Goal: Information Seeking & Learning: Learn about a topic

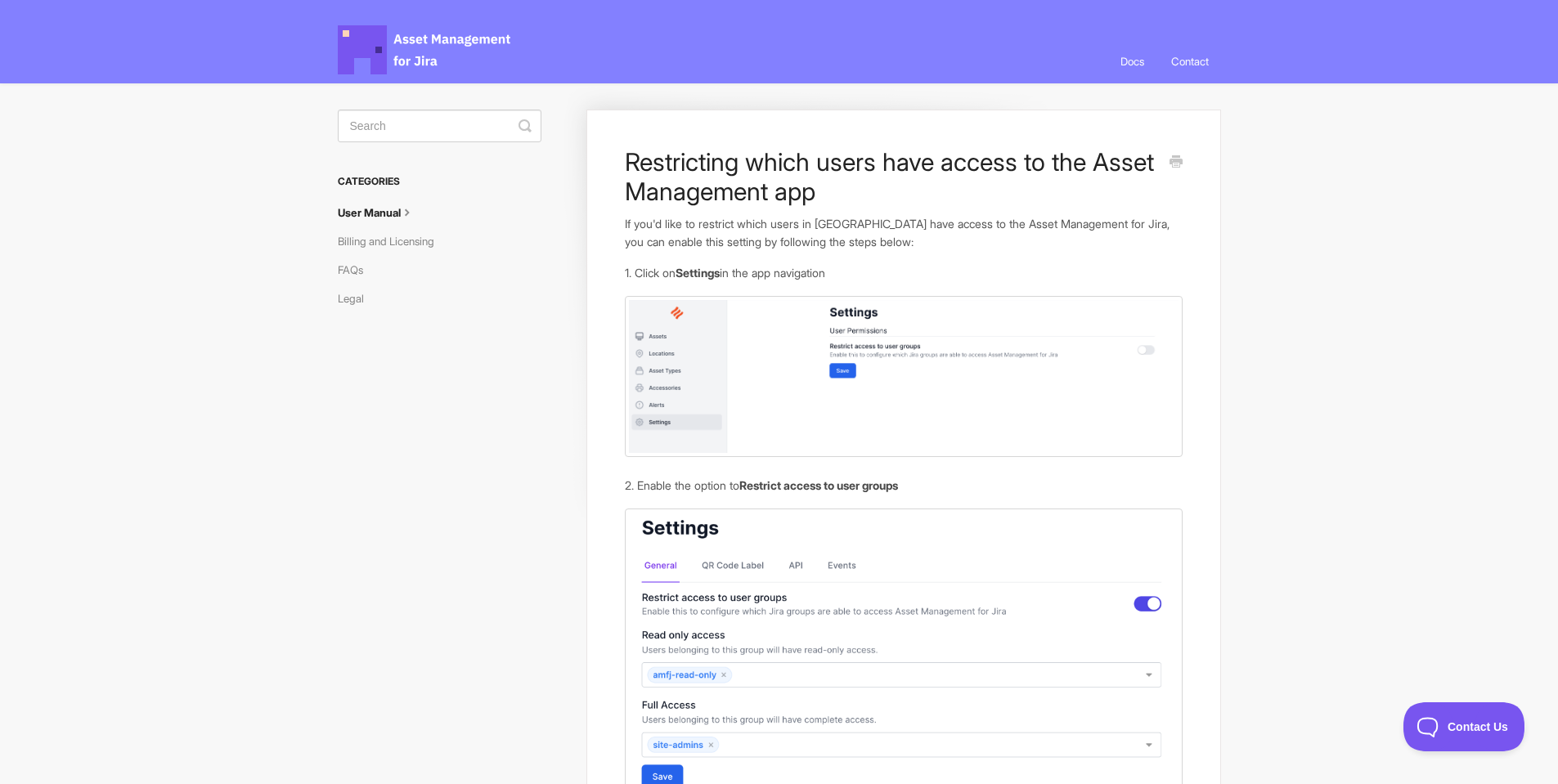
click at [395, 214] on link "User Manual" at bounding box center [382, 212] width 90 height 26
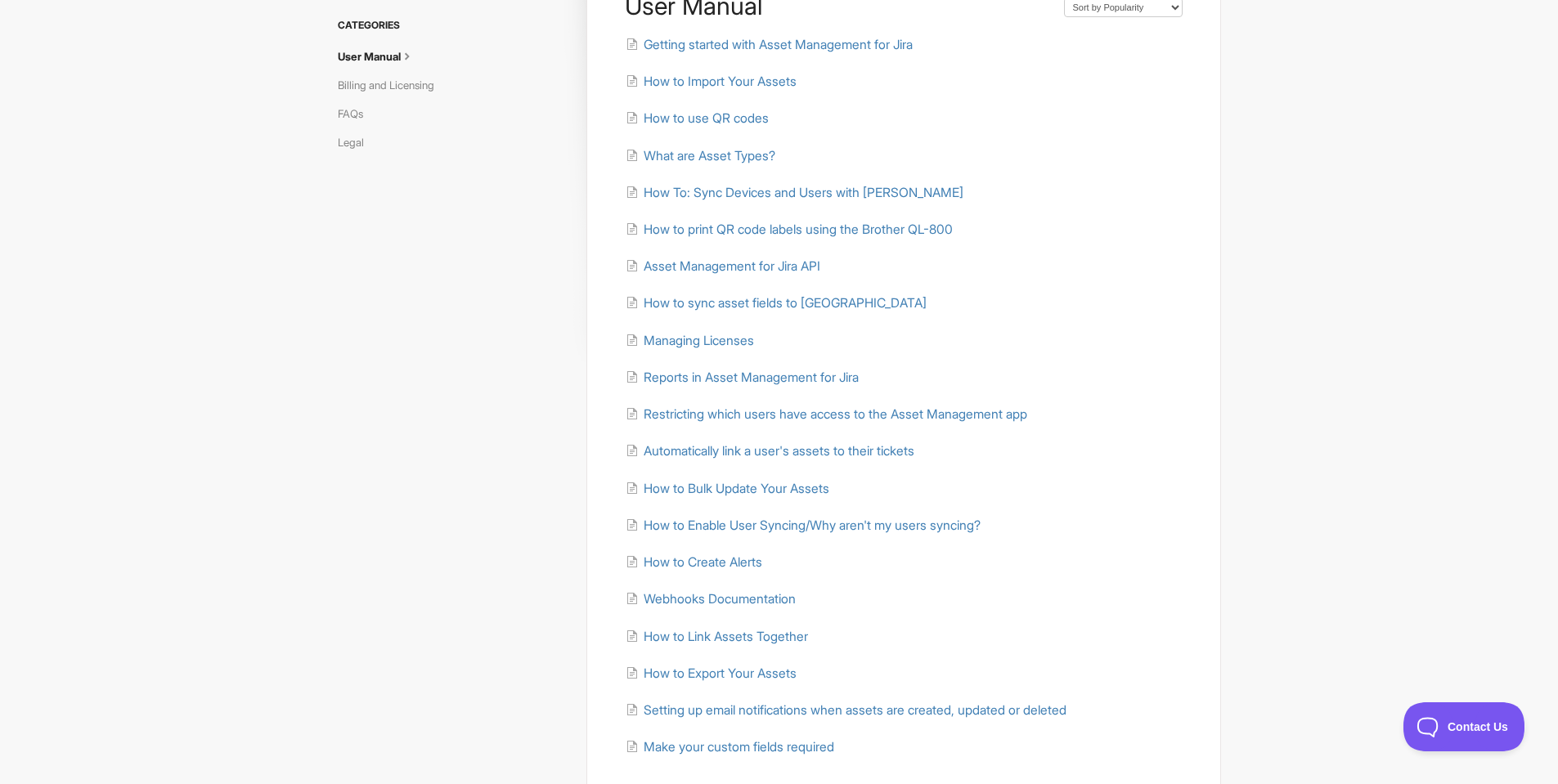
scroll to position [157, 0]
click at [913, 520] on span "How to Enable User Syncing/Why aren't my users syncing?" at bounding box center [812, 525] width 337 height 15
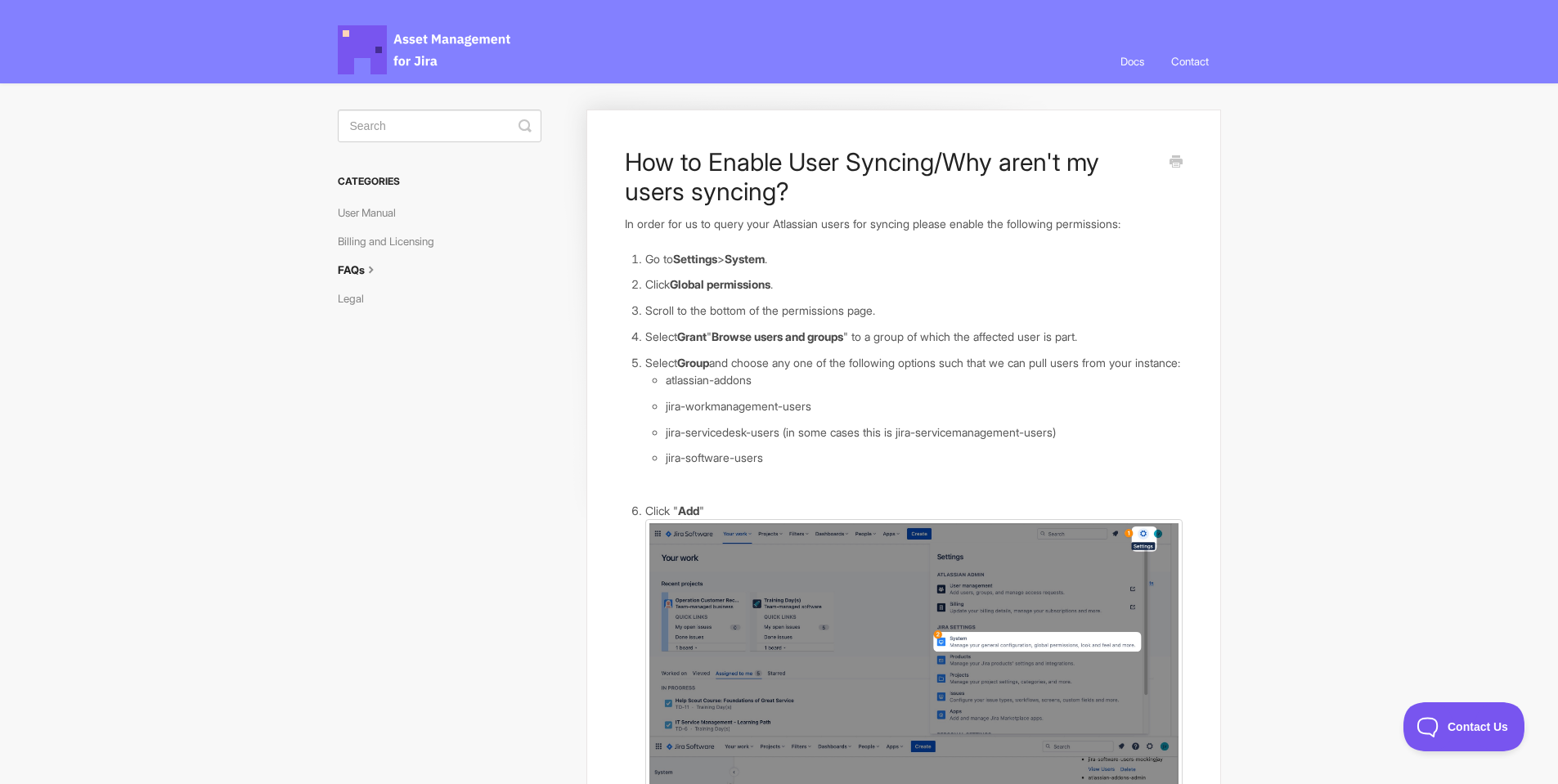
click at [359, 262] on link "FAQs" at bounding box center [364, 270] width 54 height 26
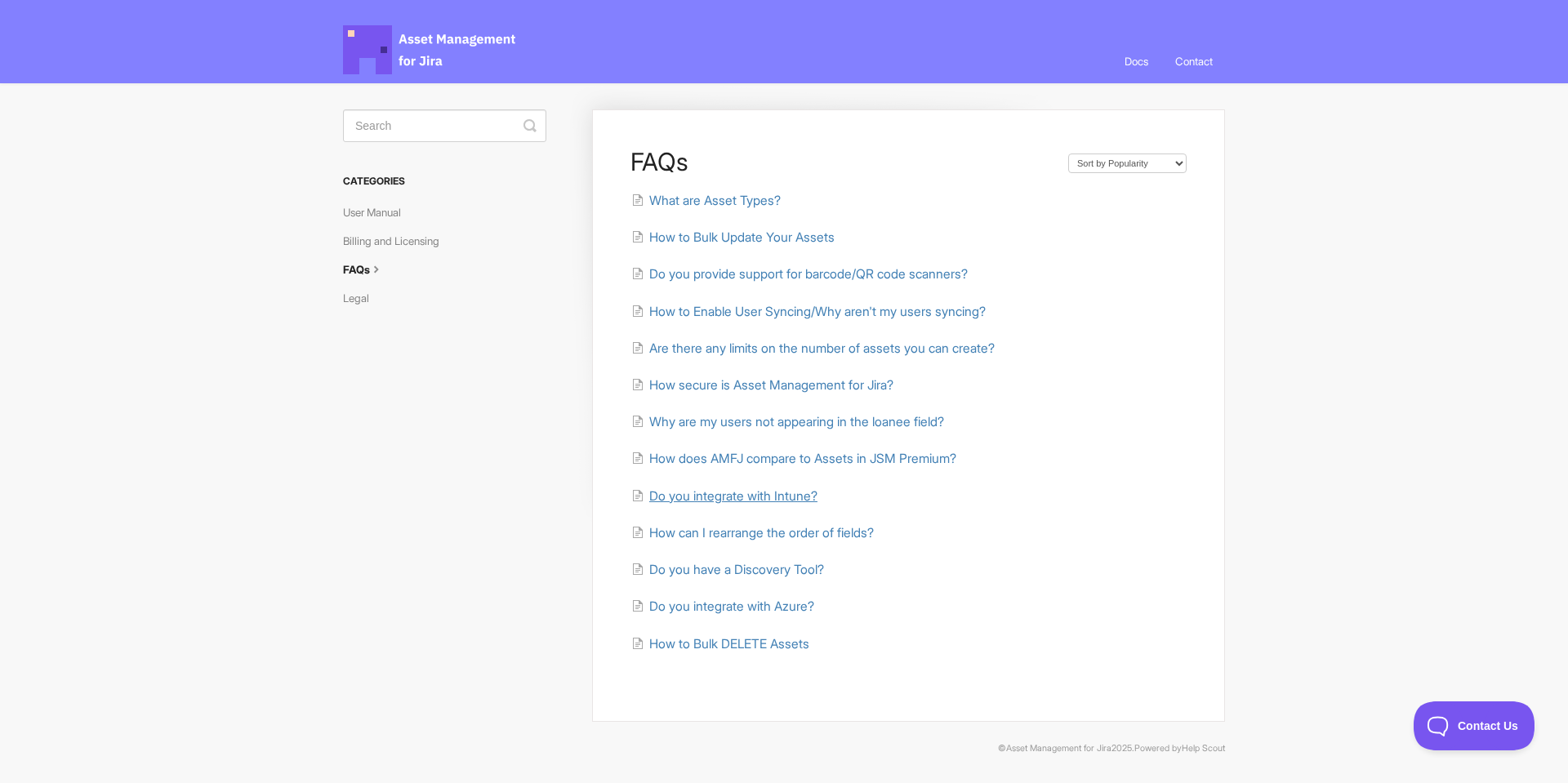
click at [808, 495] on span "Do you integrate with Intune?" at bounding box center [733, 496] width 168 height 15
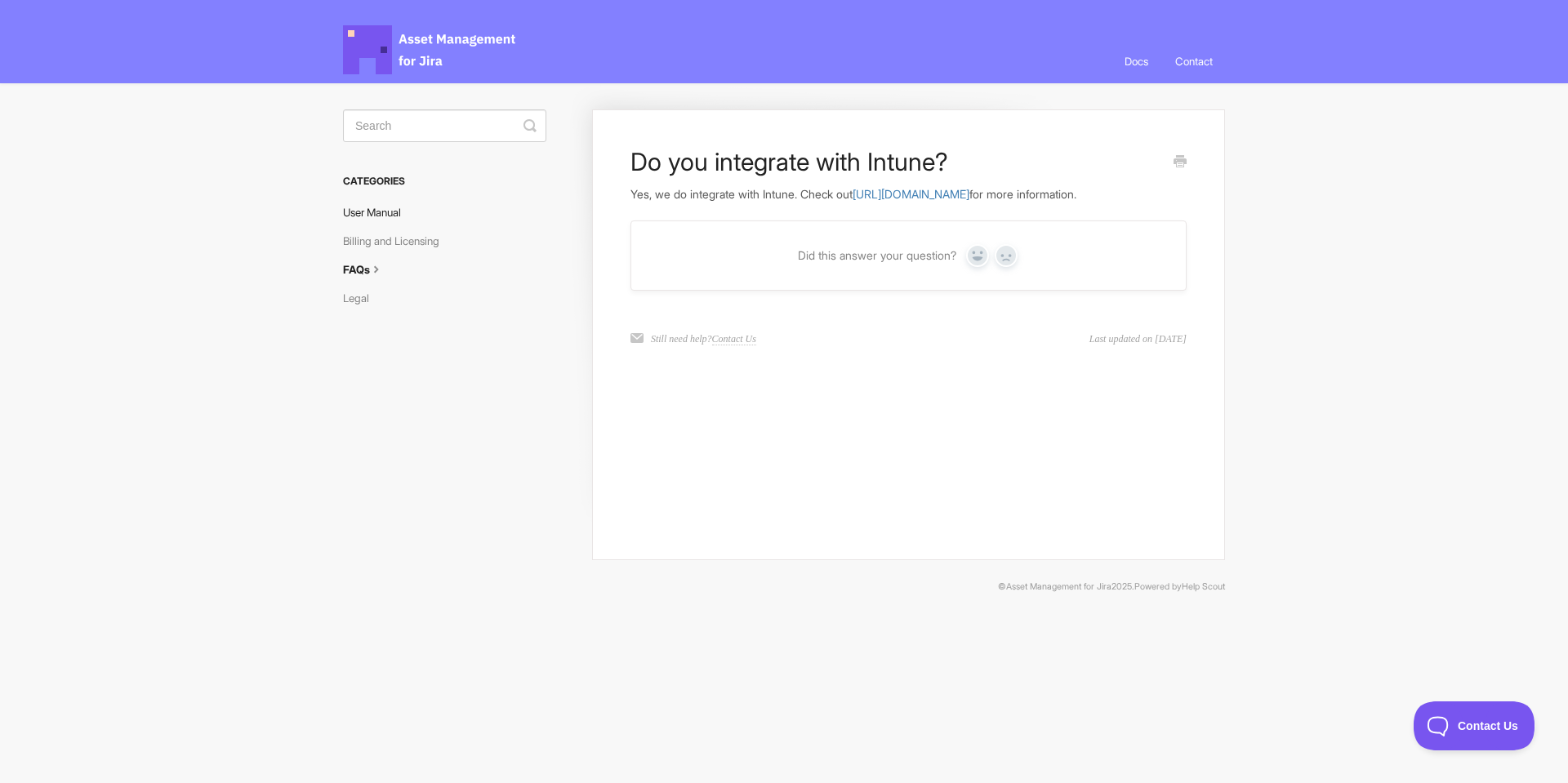
click at [399, 215] on link "User Manual" at bounding box center [378, 212] width 71 height 26
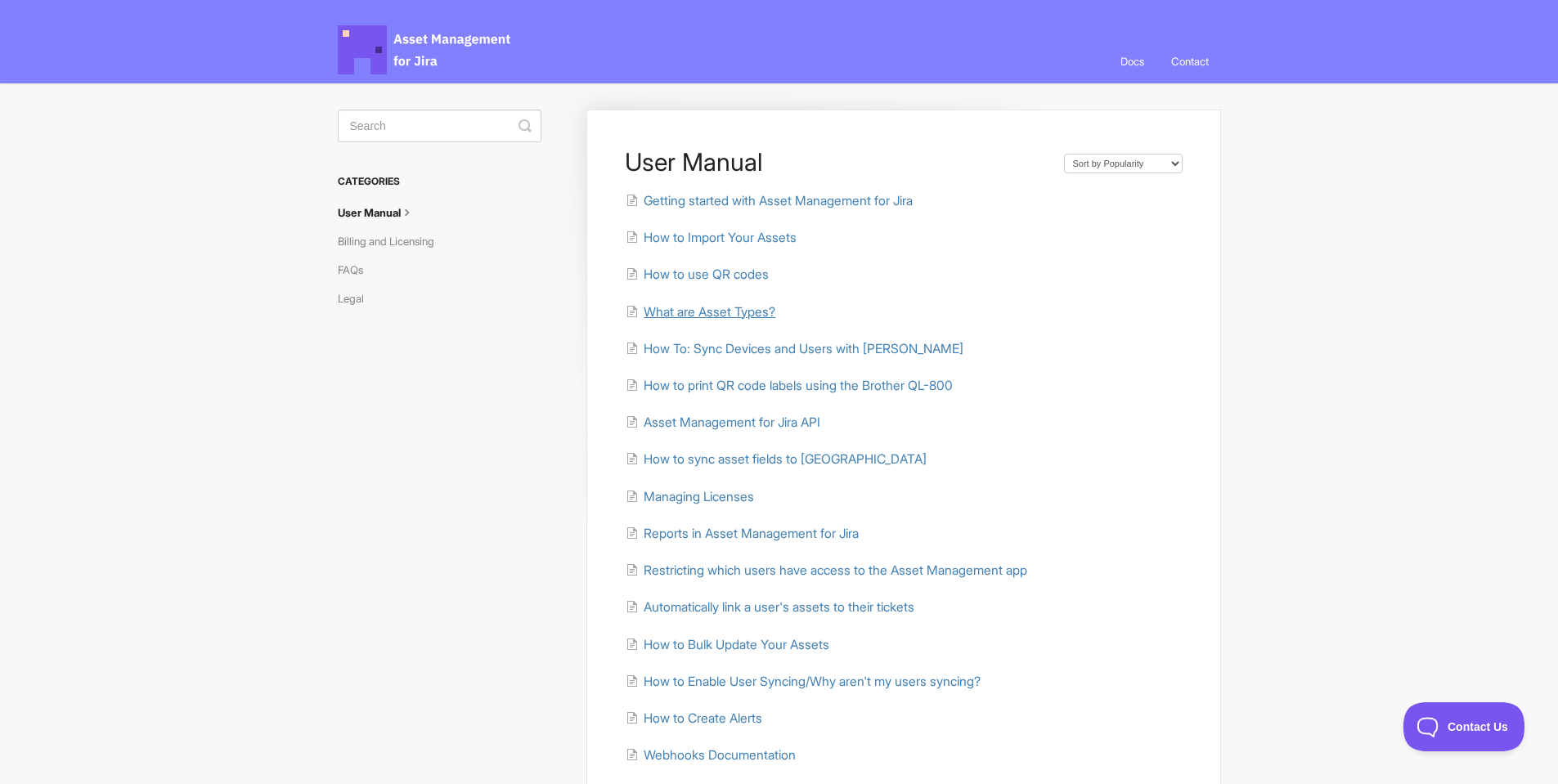
click at [775, 312] on span "What are Asset Types?" at bounding box center [710, 311] width 132 height 15
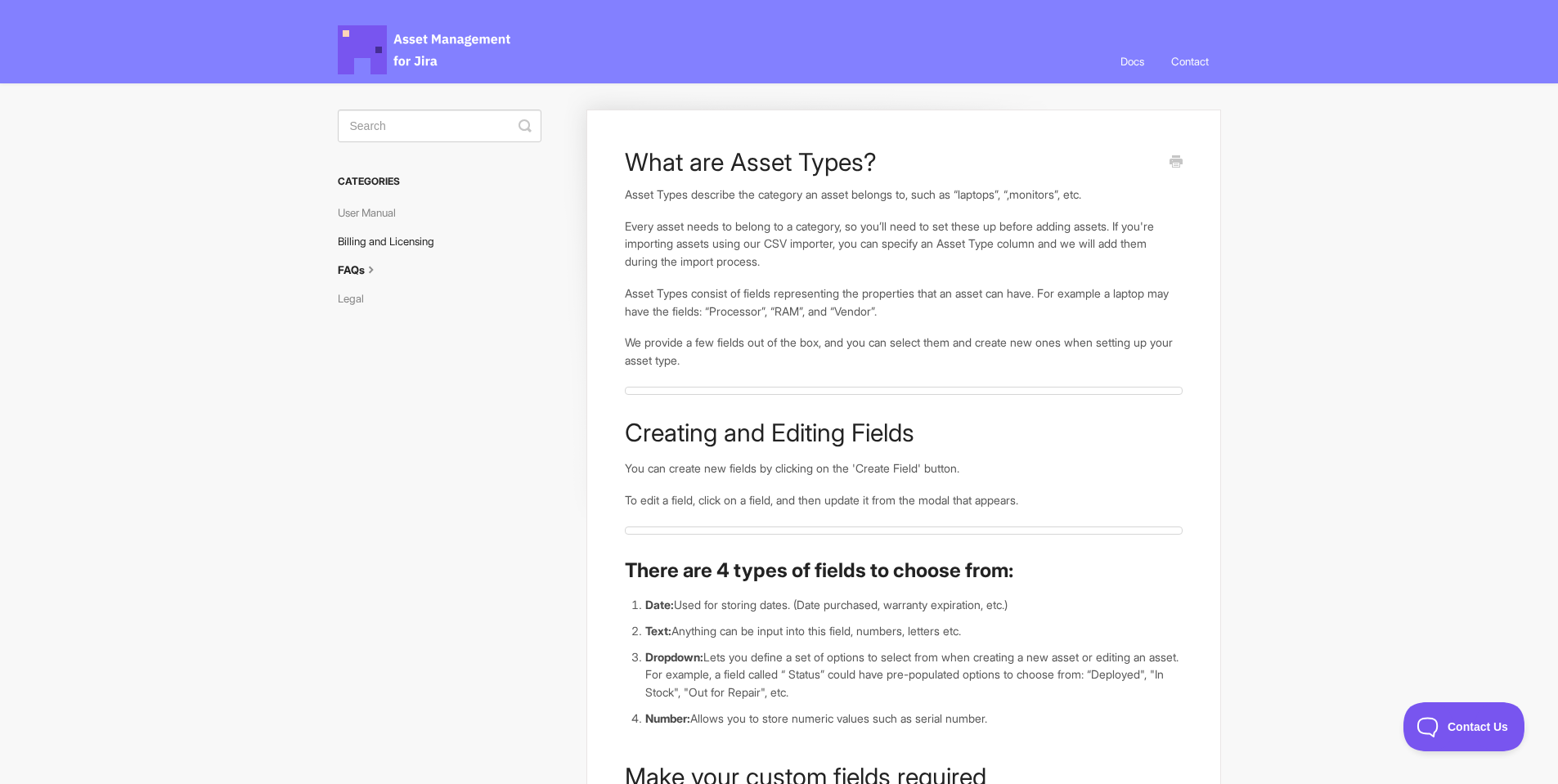
click at [368, 246] on link "Billing and Licensing" at bounding box center [392, 242] width 109 height 26
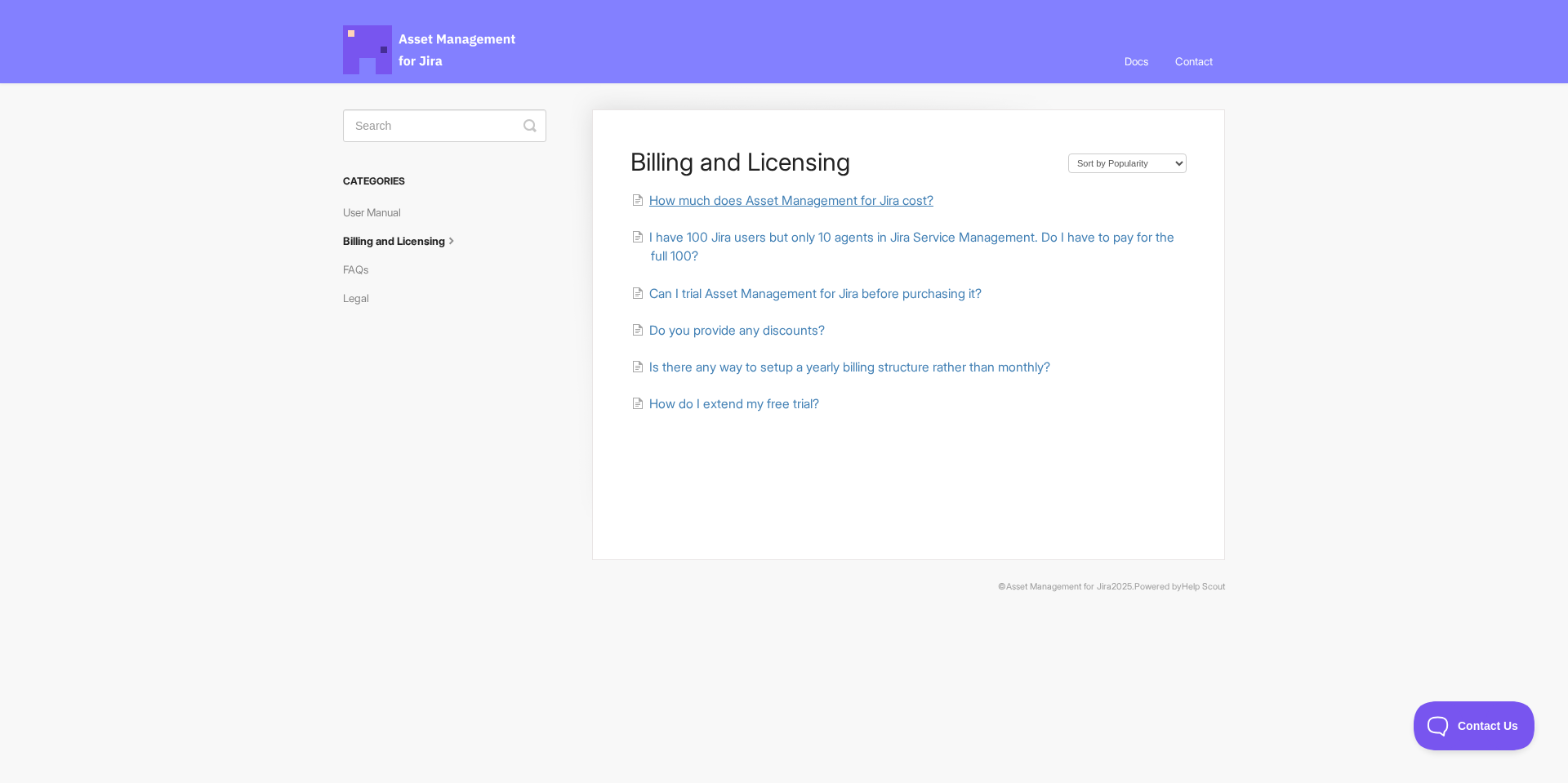
click at [807, 199] on span "How much does Asset Management for Jira cost?" at bounding box center [792, 200] width 285 height 15
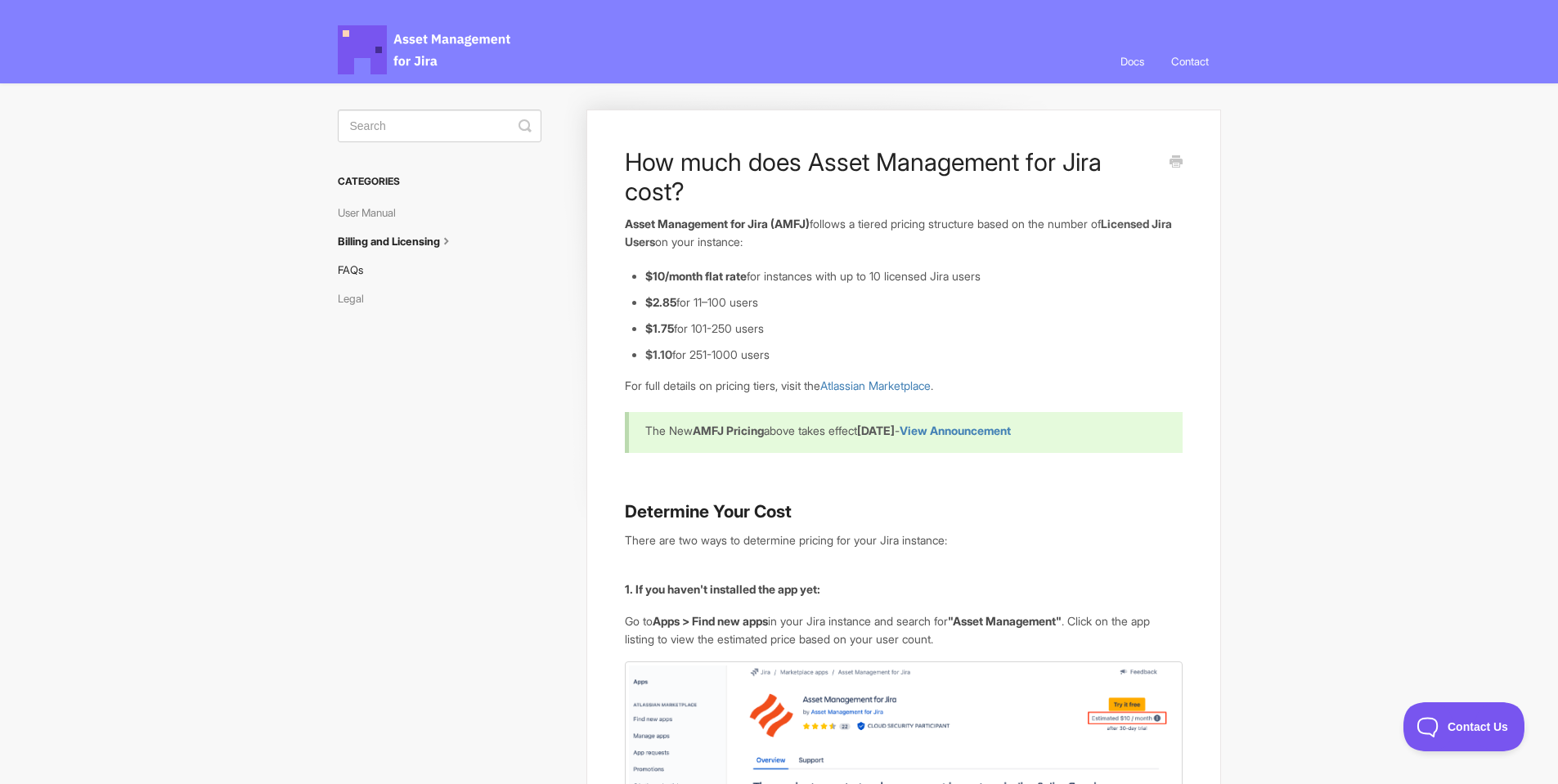
click at [346, 264] on link "FAQs" at bounding box center [357, 270] width 38 height 26
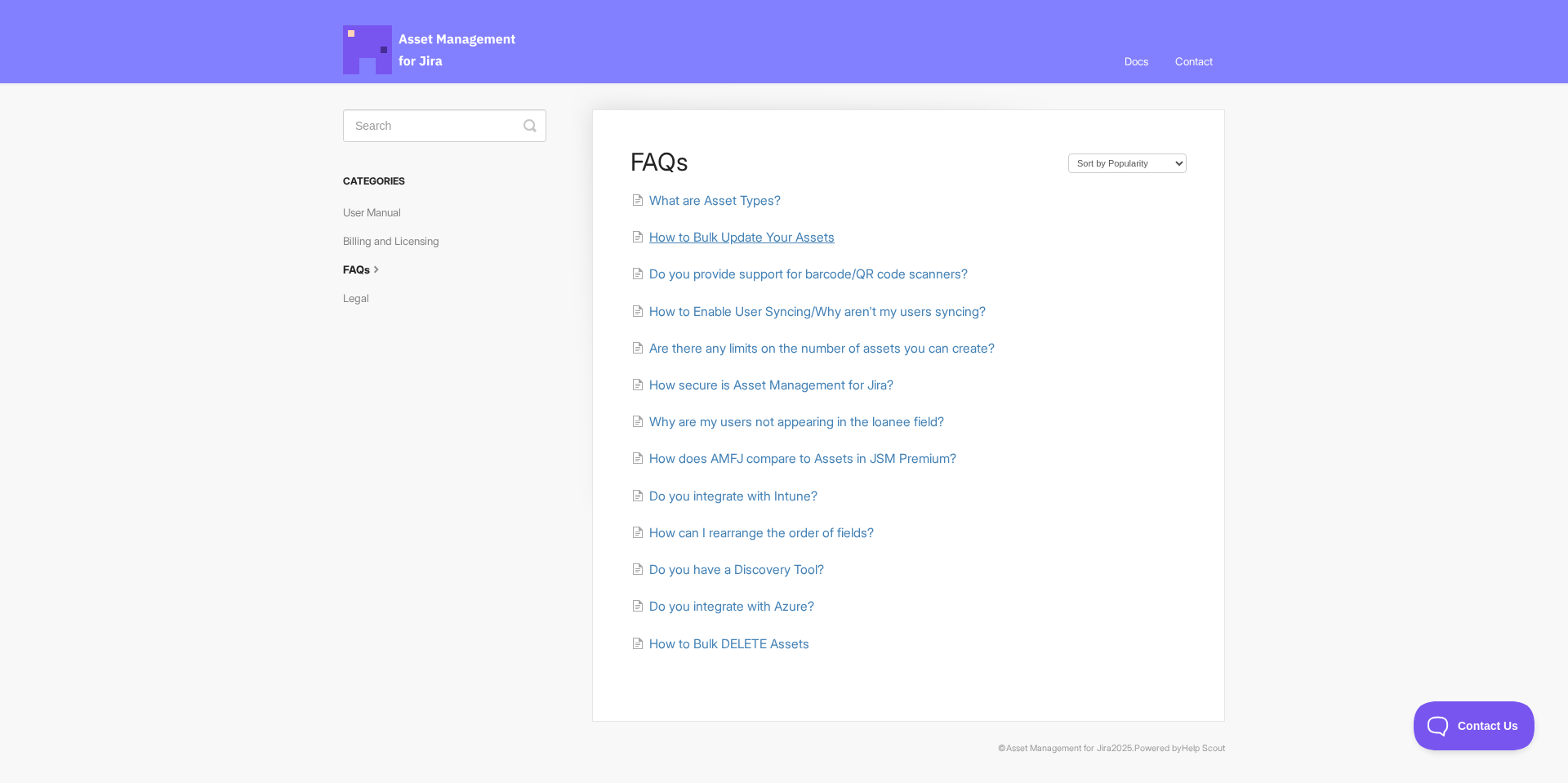
click at [823, 241] on span "How to Bulk Update Your Assets" at bounding box center [742, 237] width 186 height 15
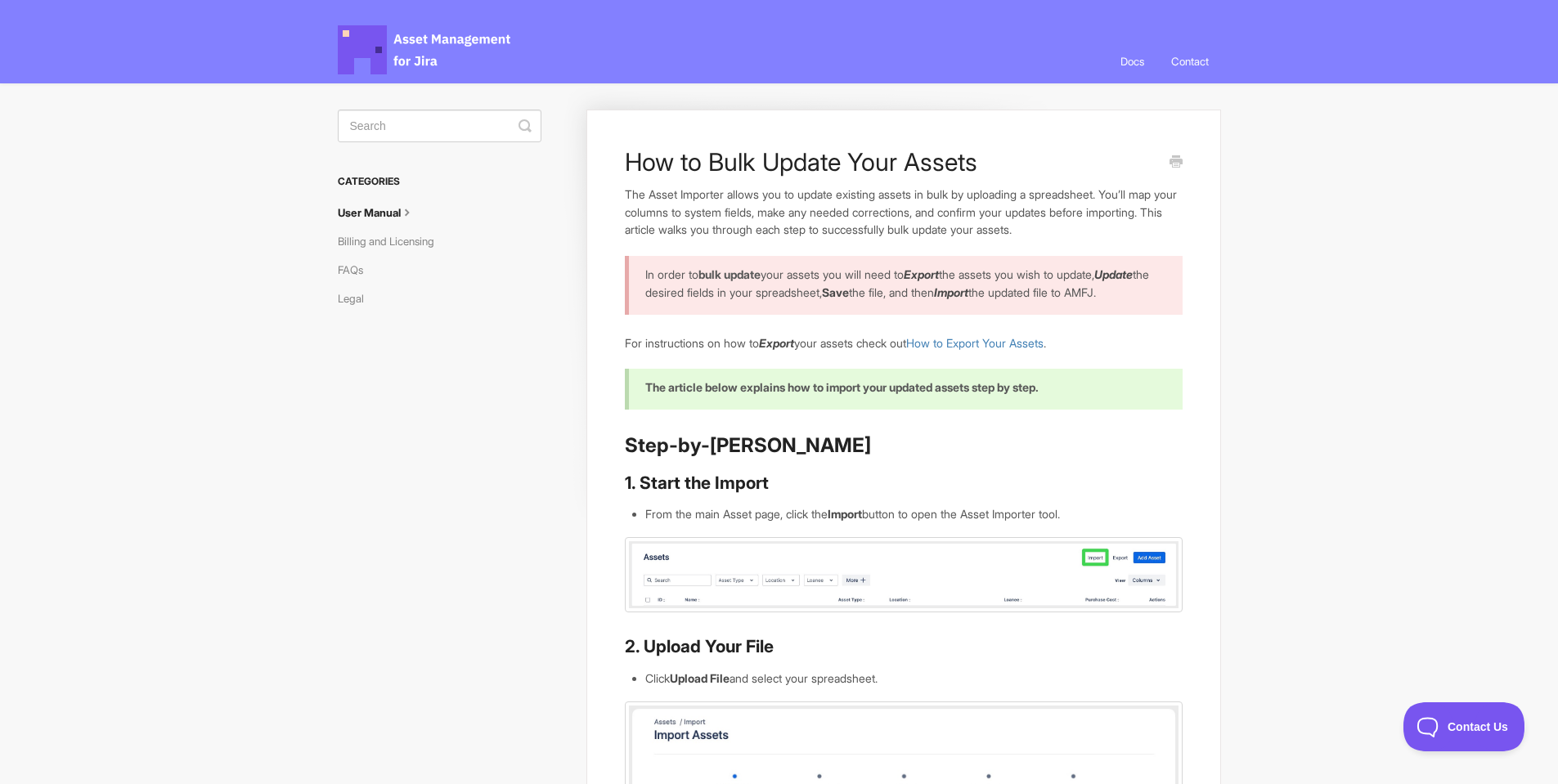
click at [391, 205] on link "User Manual" at bounding box center [382, 212] width 90 height 26
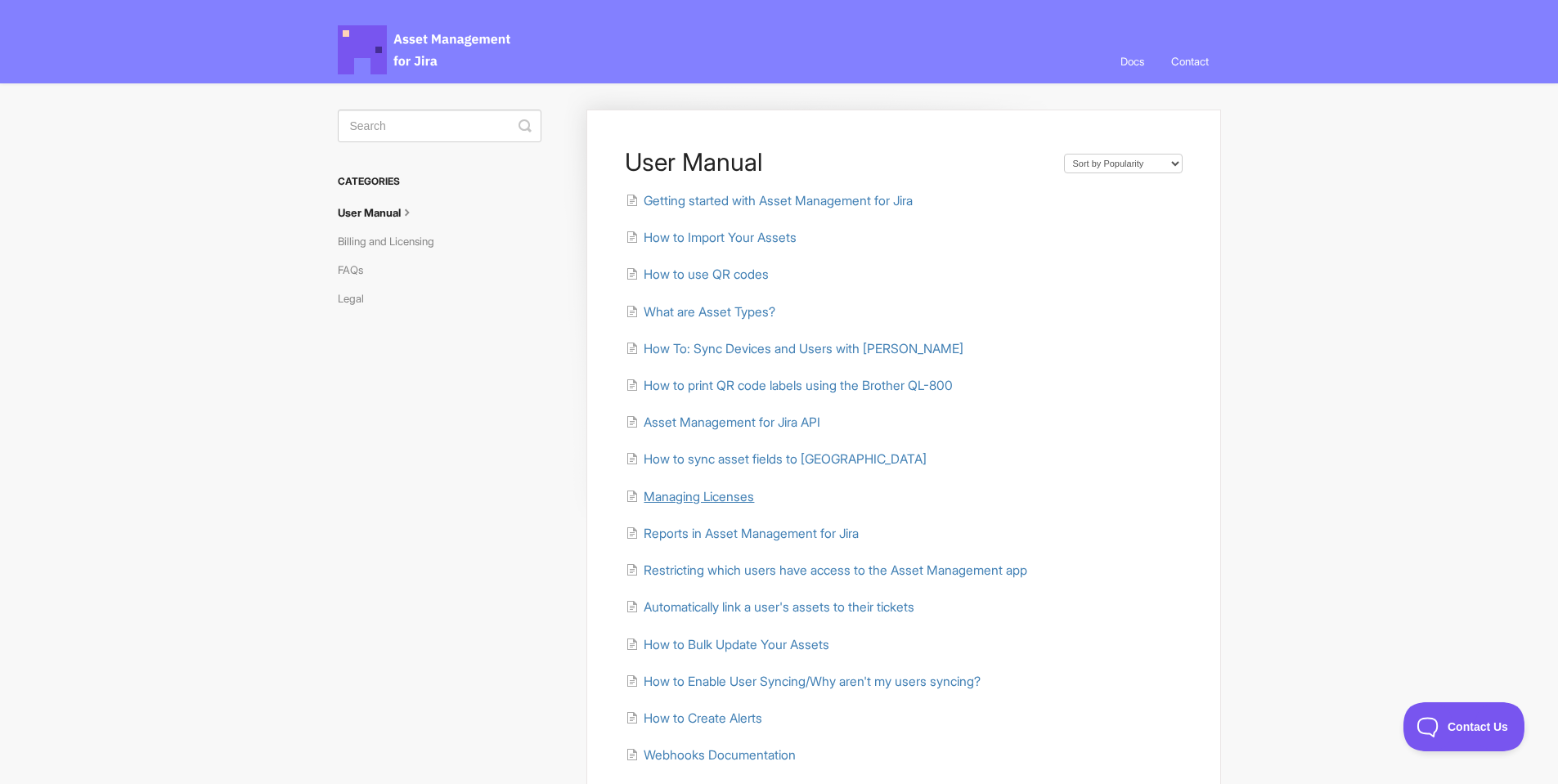
click at [749, 497] on span "Managing Licenses" at bounding box center [698, 496] width 110 height 15
